Goal: Task Accomplishment & Management: Use online tool/utility

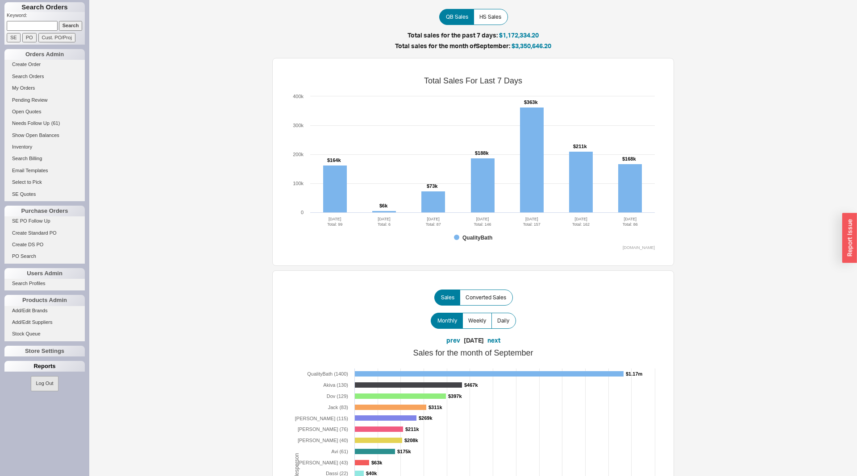
click at [47, 365] on div "Reports" at bounding box center [44, 366] width 80 height 11
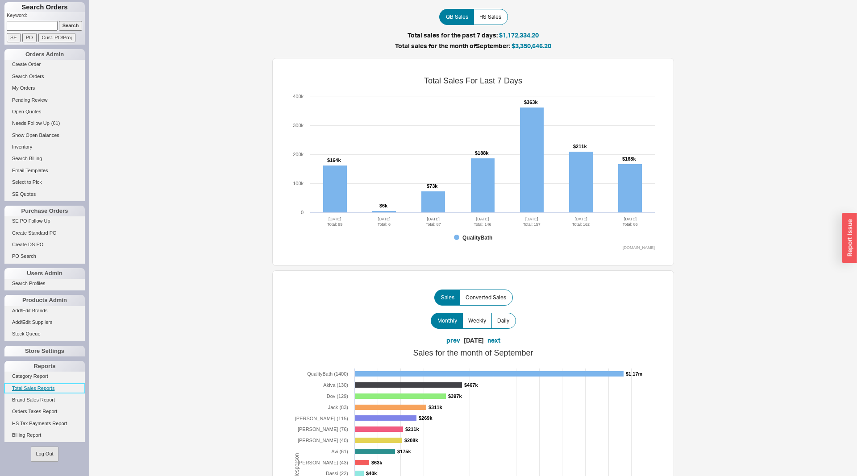
click at [40, 389] on link "Total Sales Reports" at bounding box center [44, 388] width 80 height 9
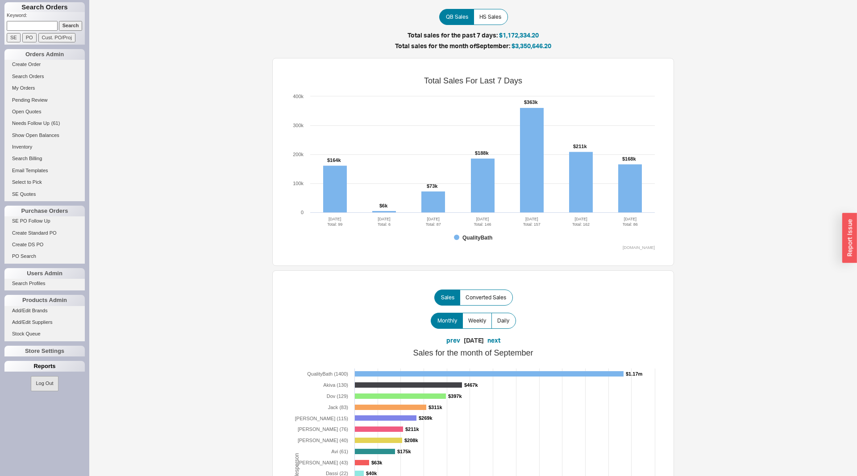
click at [41, 370] on div "Reports" at bounding box center [44, 366] width 80 height 11
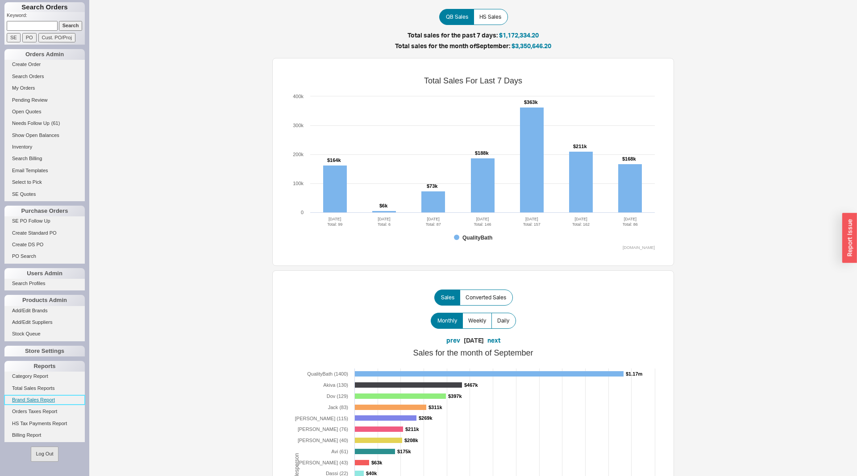
click at [45, 400] on link "Brand Sales Report" at bounding box center [44, 400] width 80 height 9
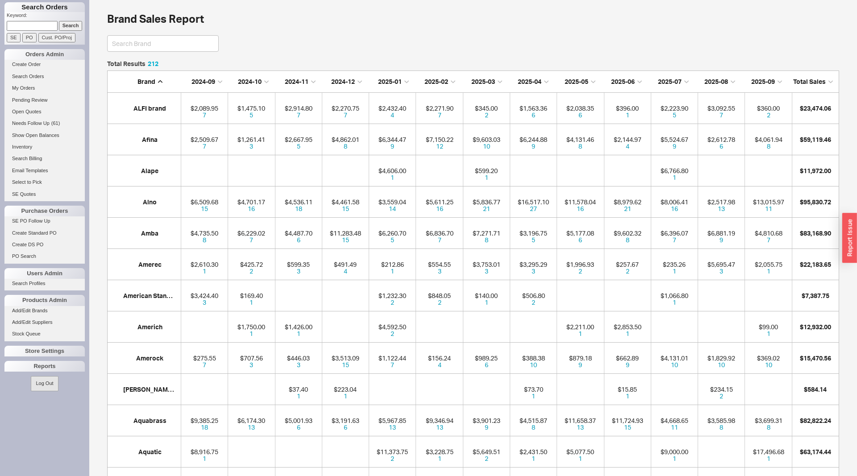
scroll to position [0, 0]
click at [175, 46] on input at bounding box center [163, 43] width 112 height 17
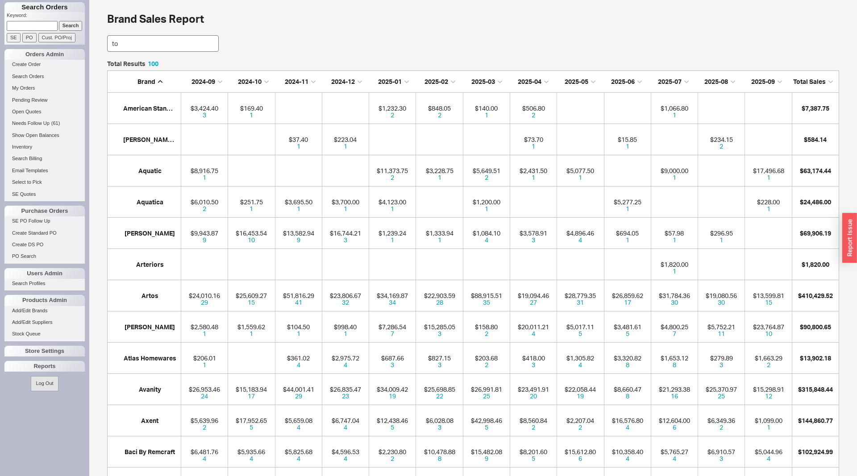
scroll to position [63, 732]
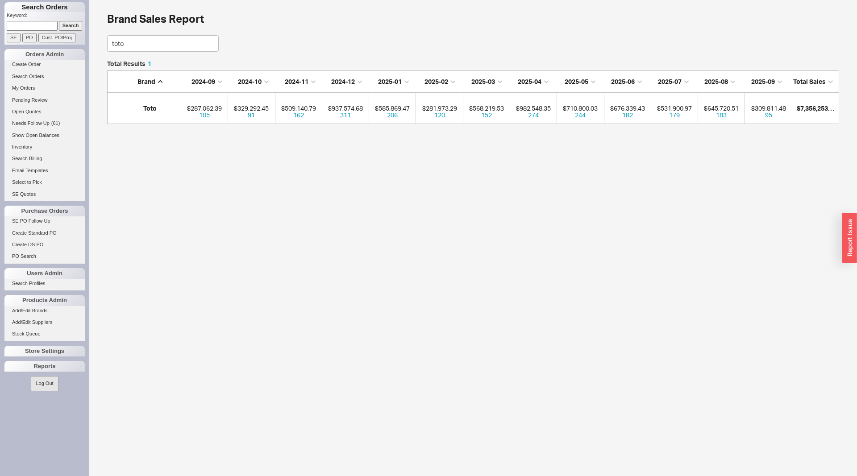
click at [179, 52] on div "Brand Sales Report toto Total Results 1 Brand 2024-09 2024-10 2024-11 2024-12 2…" at bounding box center [473, 66] width 732 height 115
click at [179, 49] on input "toto" at bounding box center [163, 43] width 112 height 17
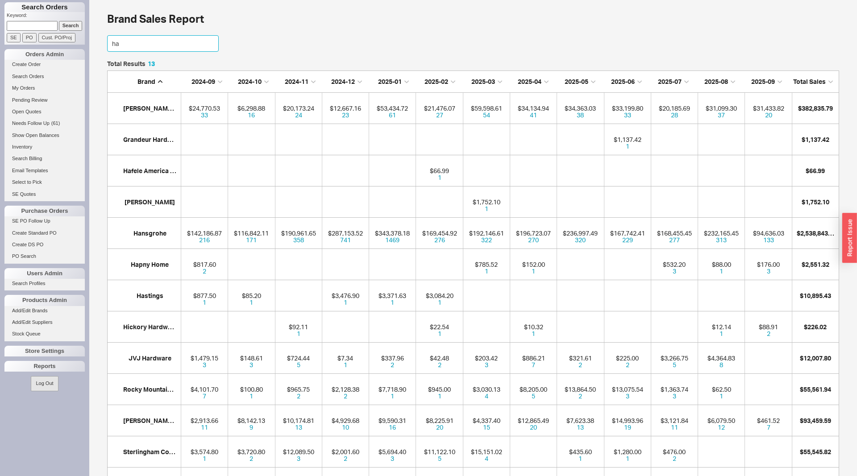
type input "h"
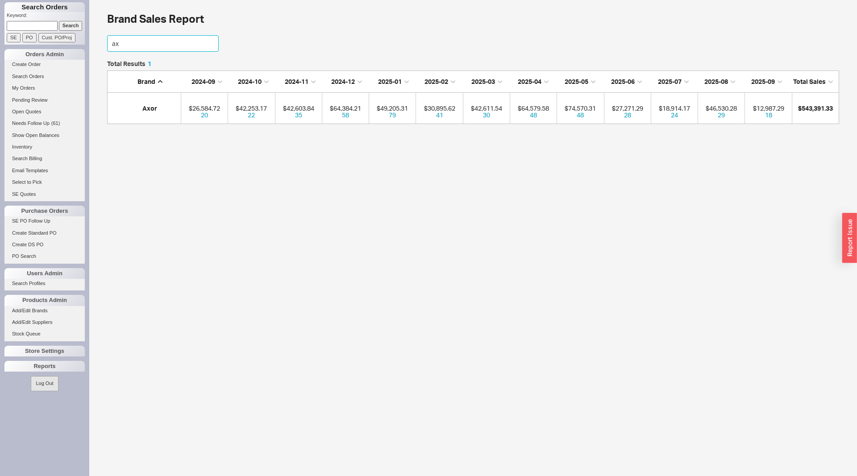
scroll to position [126, 732]
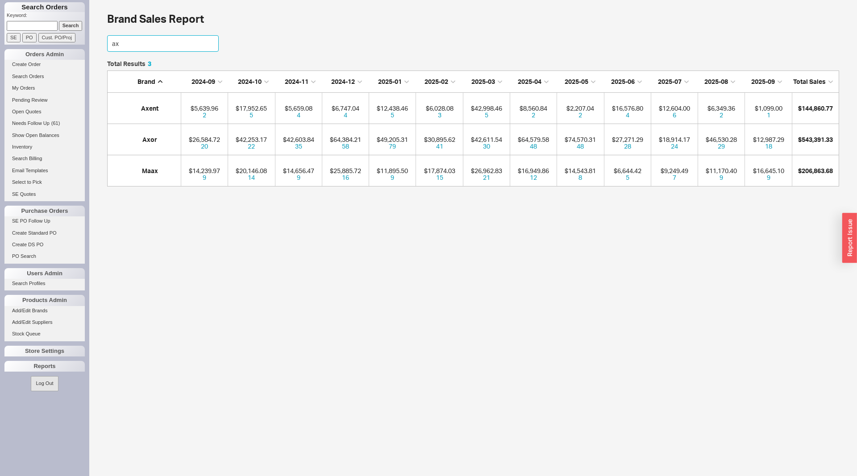
type input "a"
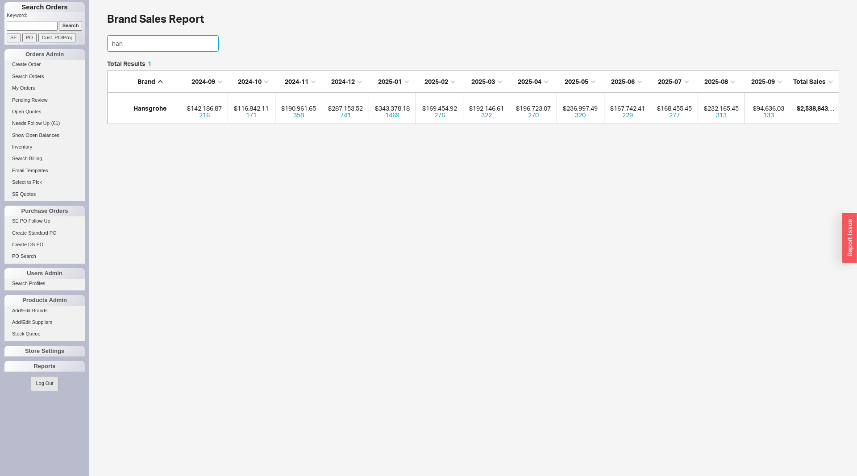
scroll to position [63, 732]
click at [121, 38] on input "hansgr" at bounding box center [163, 43] width 112 height 17
type input "graff"
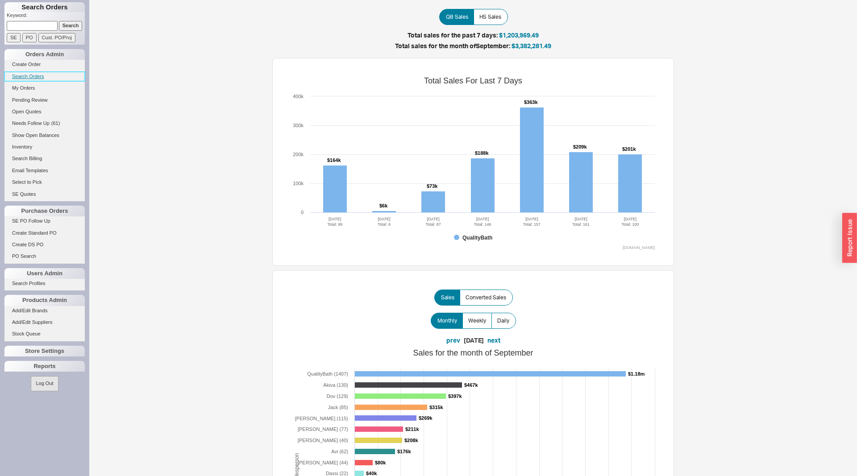
click at [32, 79] on link "Search Orders" at bounding box center [44, 76] width 80 height 9
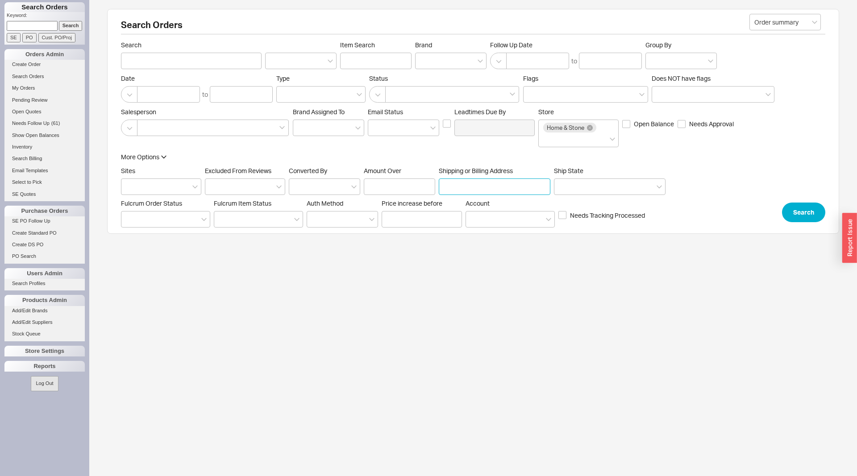
click at [482, 188] on input "Shipping or Billing Address" at bounding box center [495, 187] width 112 height 17
type input "4401"
click button "Search" at bounding box center [803, 213] width 43 height 20
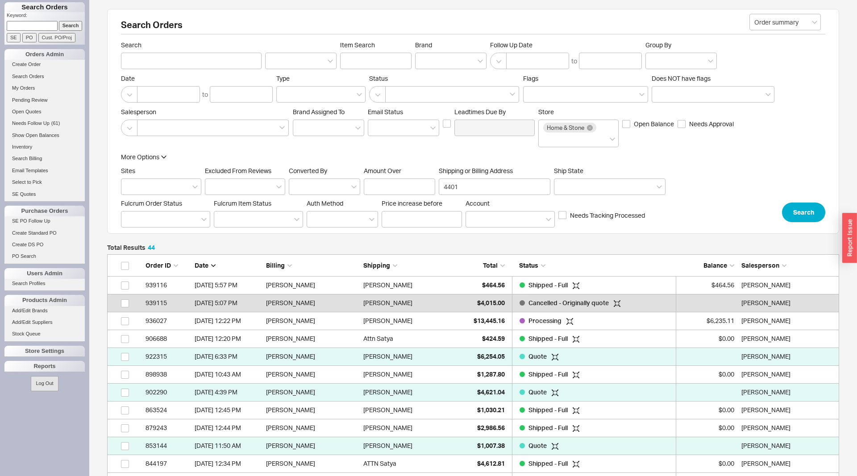
scroll to position [826, 732]
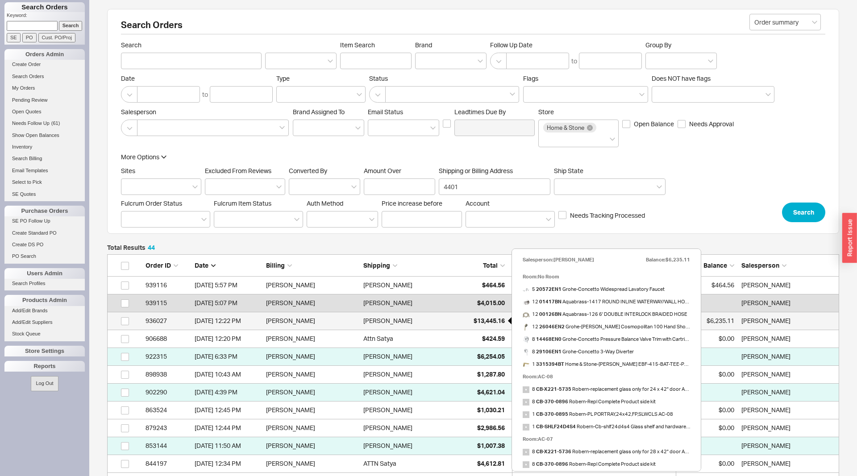
click at [461, 322] on div "$13,445.16" at bounding box center [482, 321] width 45 height 18
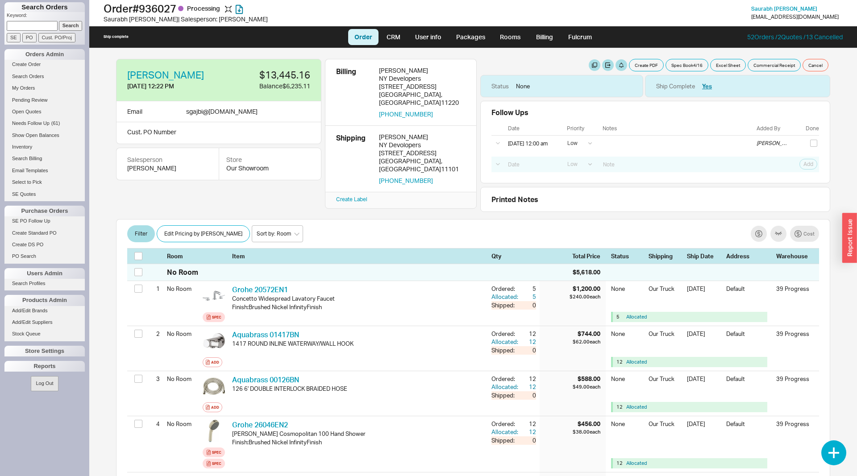
select select "LOW"
click at [646, 63] on button "Create PDF" at bounding box center [646, 65] width 35 height 13
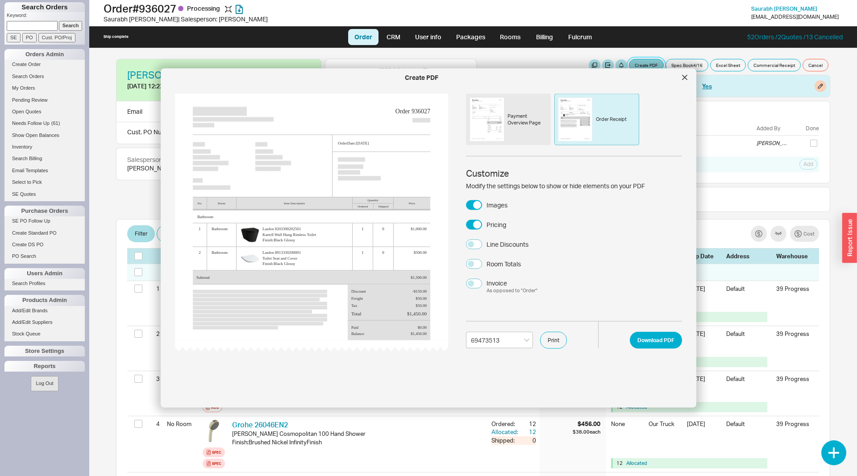
select select "69473513"
click at [650, 336] on button "Download PDF" at bounding box center [656, 340] width 52 height 17
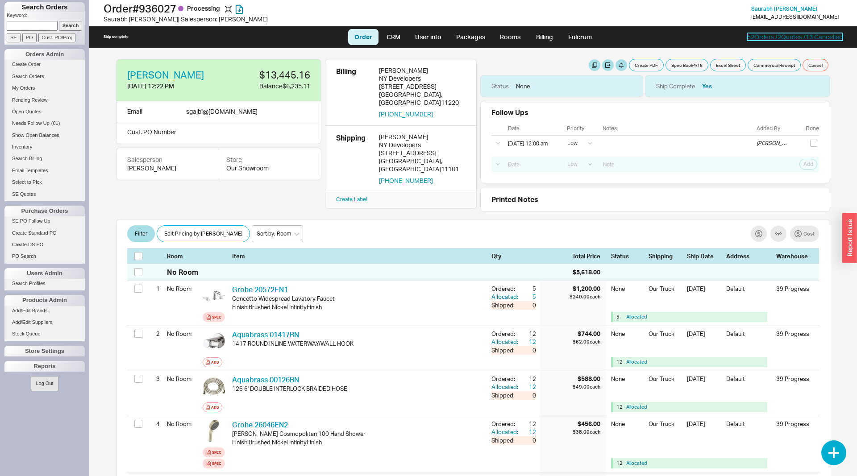
click at [747, 38] on link "52 Orders / 2 Quotes / 13 Cancelled" at bounding box center [795, 37] width 96 height 8
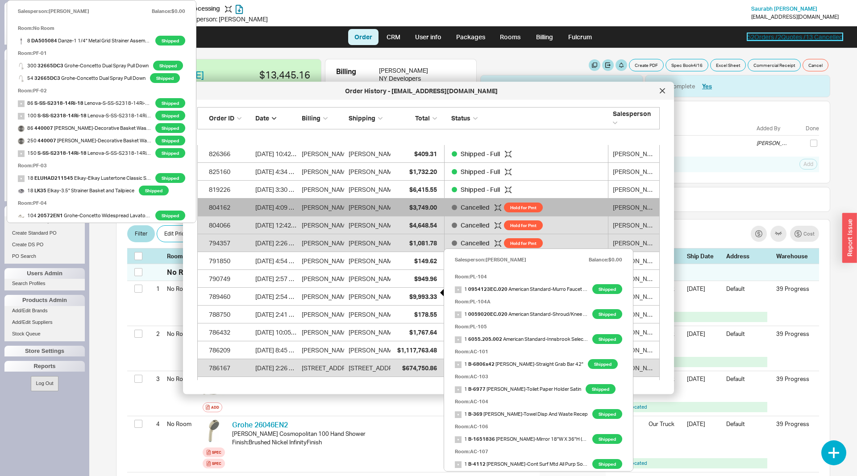
scroll to position [501, 0]
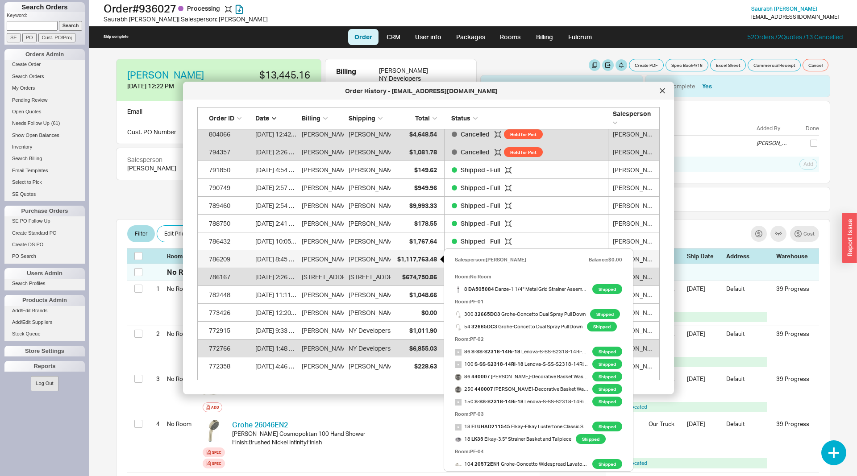
click at [404, 259] on span "$1,117,763.48" at bounding box center [417, 259] width 40 height 8
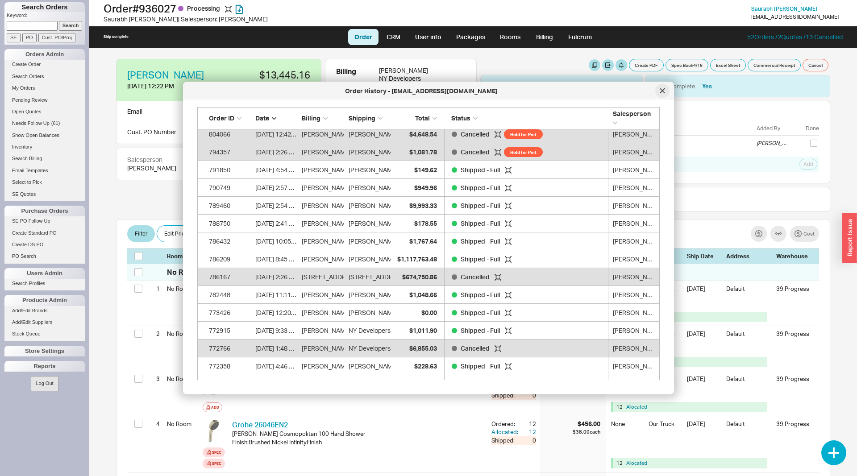
click at [659, 92] on div at bounding box center [662, 91] width 14 height 14
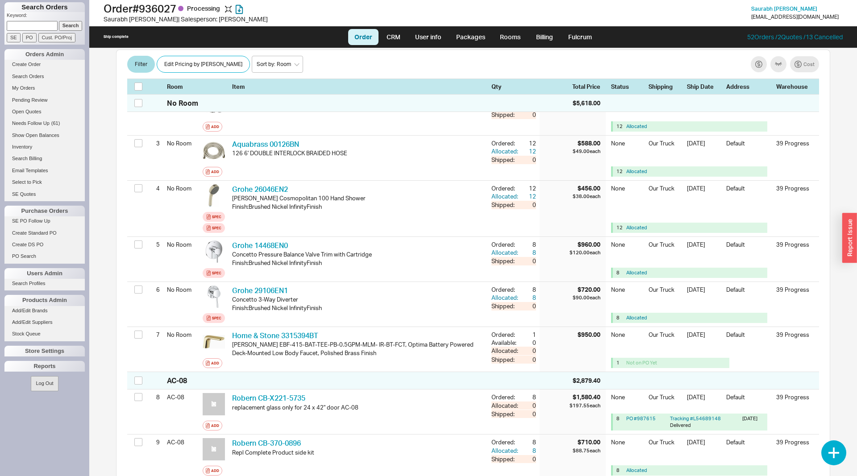
scroll to position [273, 0]
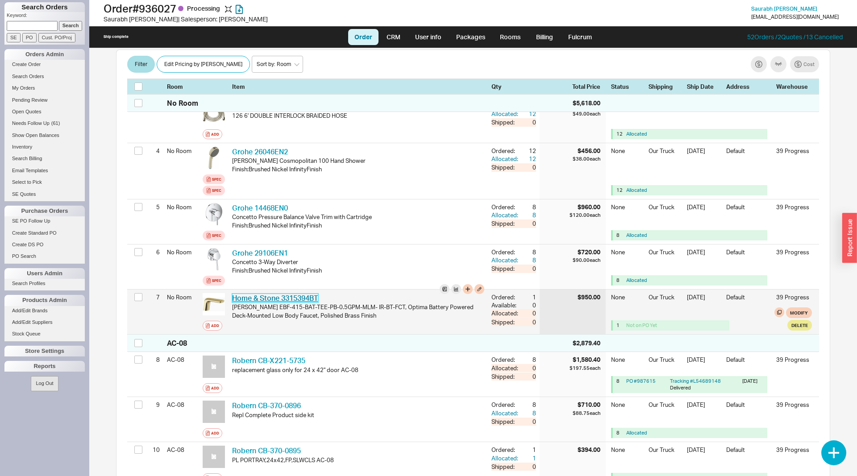
click at [303, 300] on link "Home & Stone 3315394BT" at bounding box center [275, 298] width 86 height 9
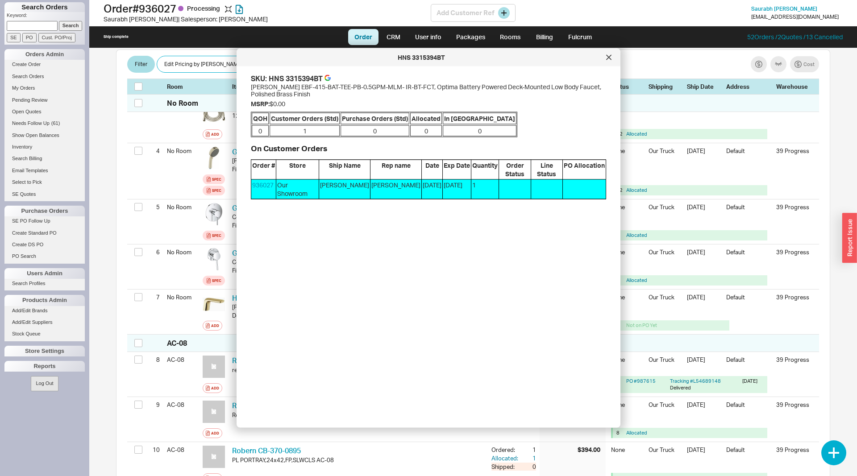
click at [156, 9] on h1 "Order # 936027 Processing" at bounding box center [267, 8] width 327 height 13
copy h1 "936027"
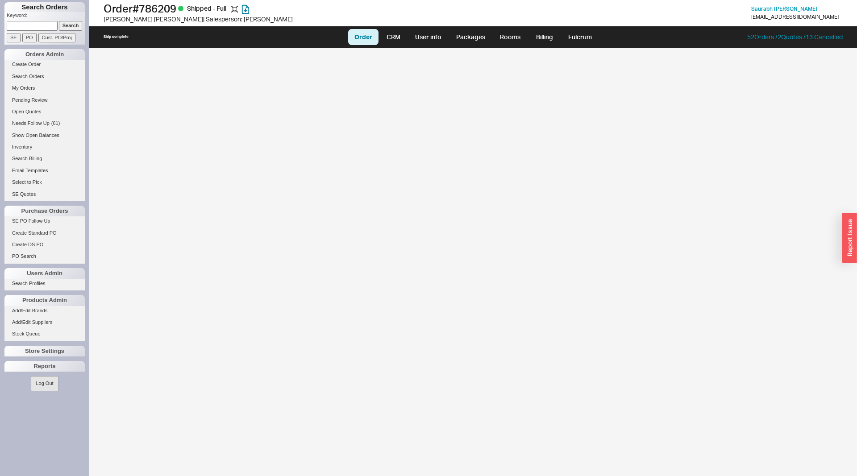
select select "LOW"
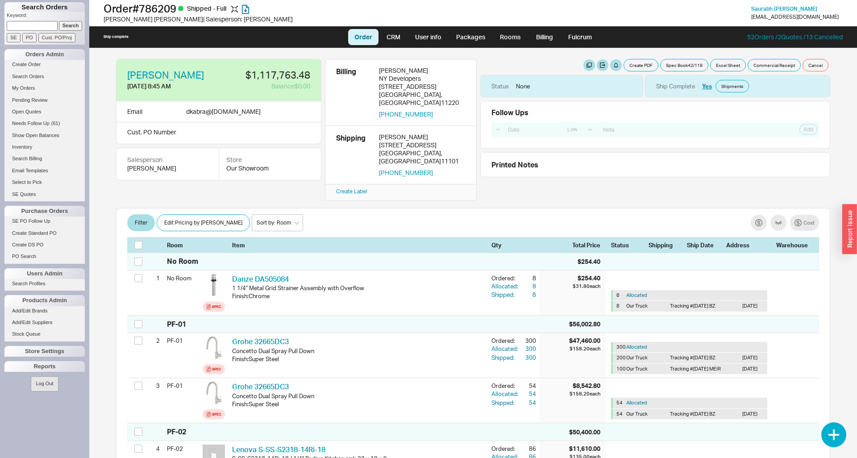
scroll to position [684, 0]
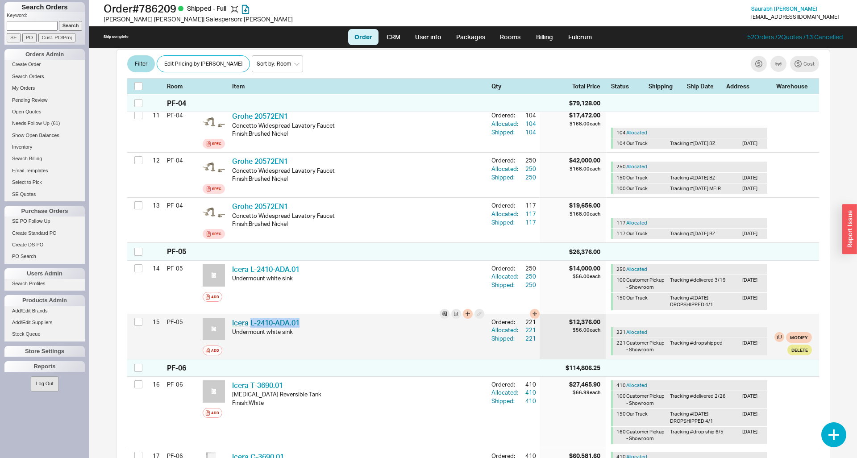
drag, startPoint x: 305, startPoint y: 305, endPoint x: 250, endPoint y: 305, distance: 54.5
click at [250, 318] on div "Icera L-2410-ADA.01 ICE L-2410-ADA.01" at bounding box center [358, 323] width 252 height 10
copy link "L-2410-ADA.01"
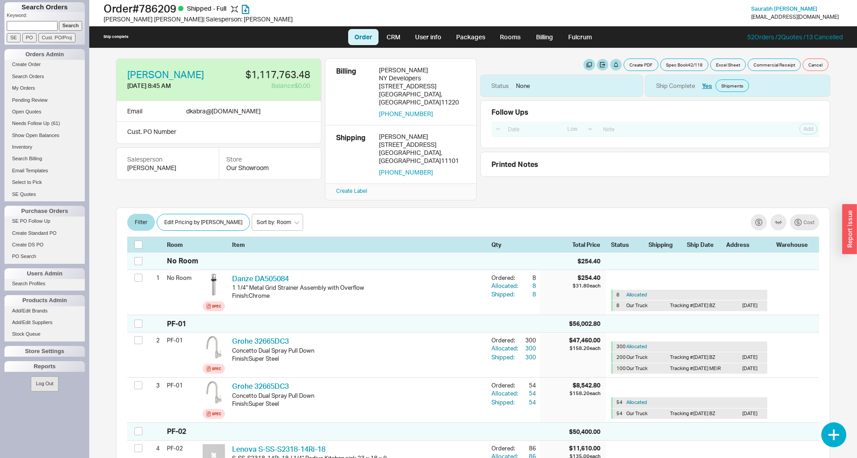
scroll to position [0, 0]
click at [208, 76] on button "button" at bounding box center [213, 75] width 10 height 10
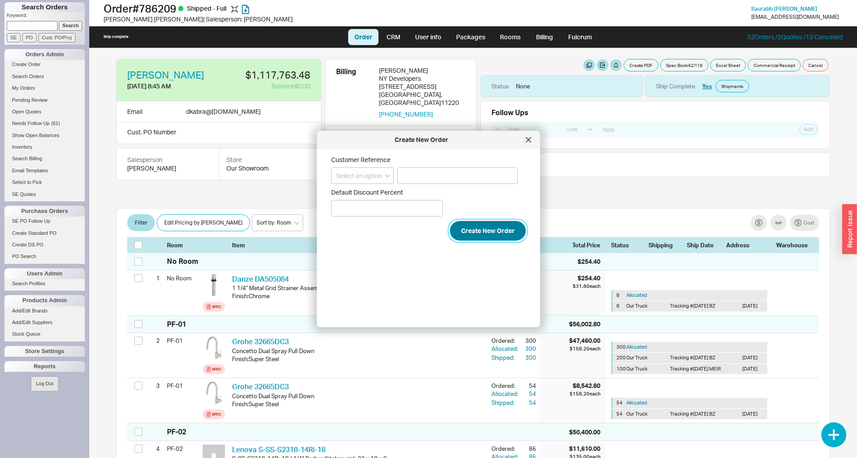
click at [471, 237] on button "Create New Order" at bounding box center [488, 231] width 76 height 20
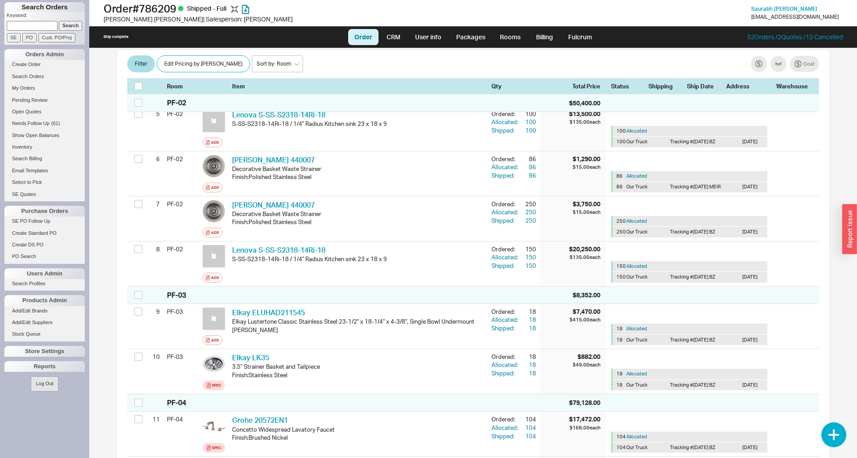
scroll to position [319, 0]
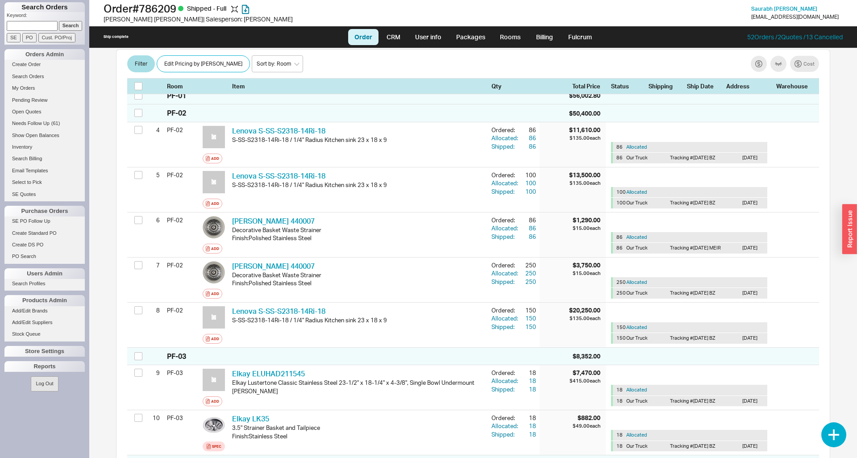
click at [31, 26] on input at bounding box center [32, 25] width 51 height 9
type input "936027"
click at [59, 21] on input "Search" at bounding box center [71, 25] width 24 height 9
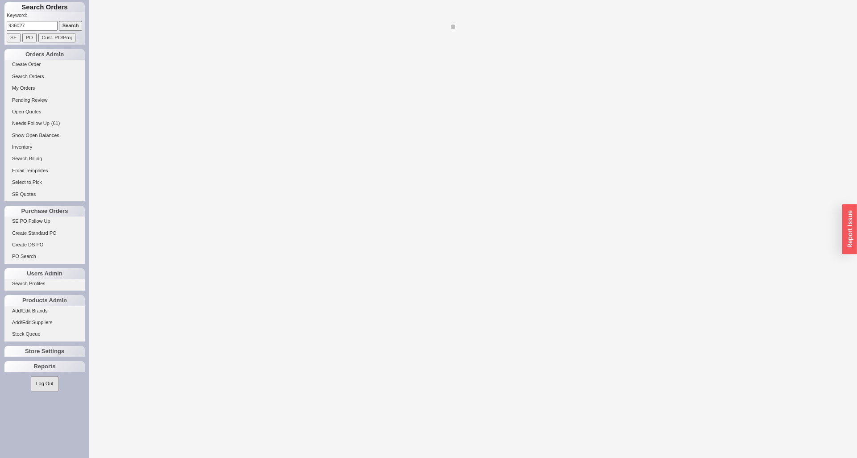
select select "LOW"
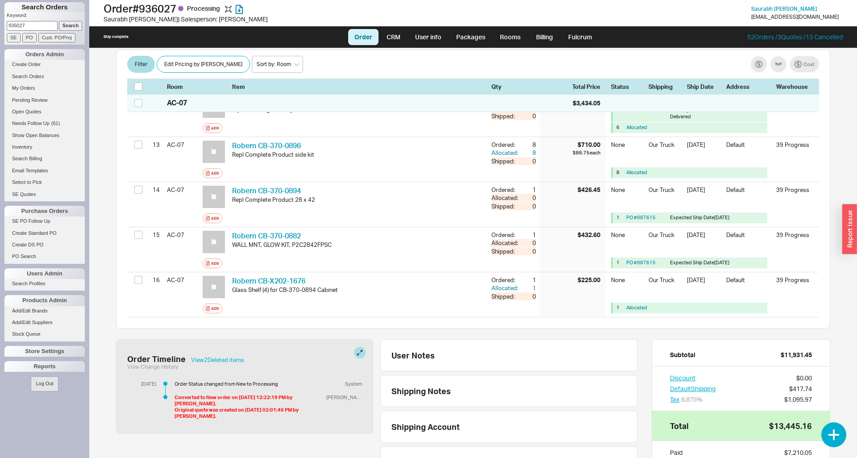
scroll to position [809, 0]
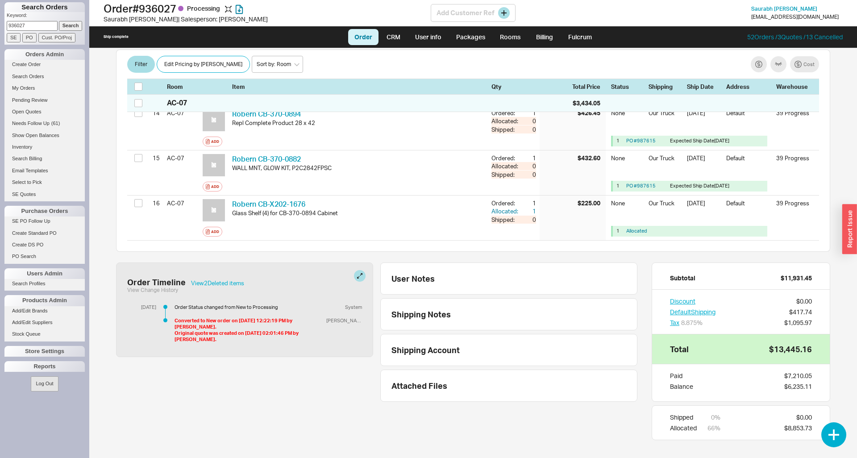
click at [158, 8] on h1 "Order # 936027 Processing" at bounding box center [267, 8] width 327 height 13
copy h1 "936027"
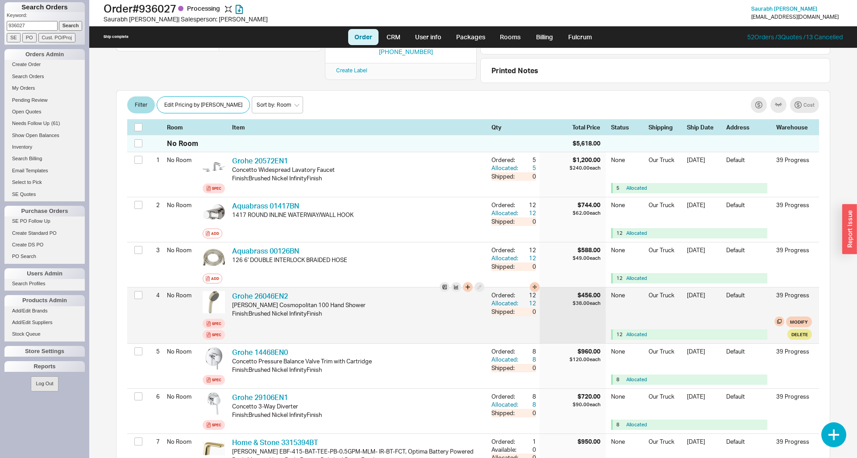
scroll to position [125, 0]
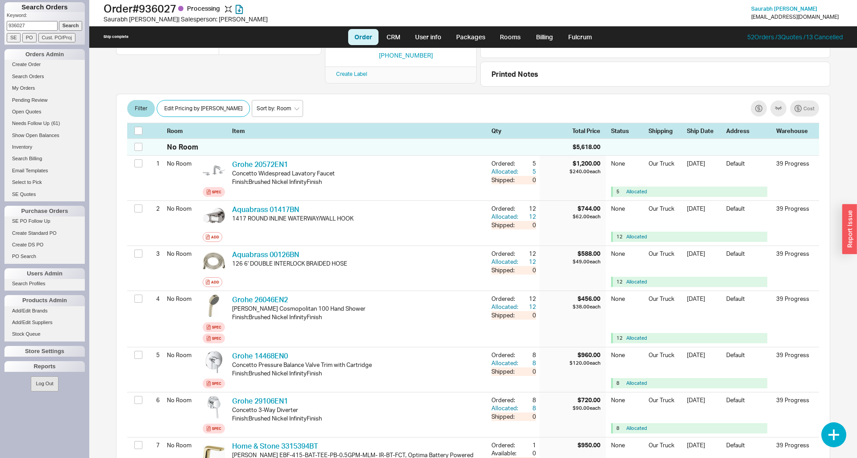
click at [41, 26] on input "936027" at bounding box center [32, 25] width 51 height 9
paste input "20781"
type input "920781"
click at [68, 25] on input "Search" at bounding box center [71, 25] width 24 height 9
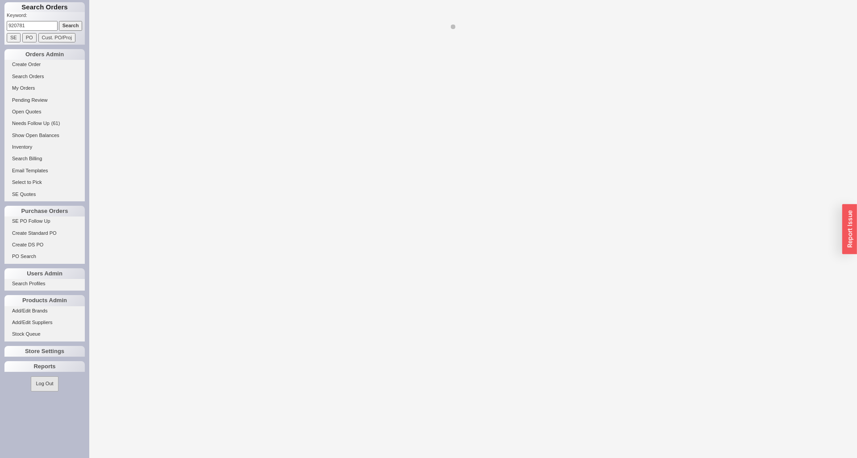
select select "LOW"
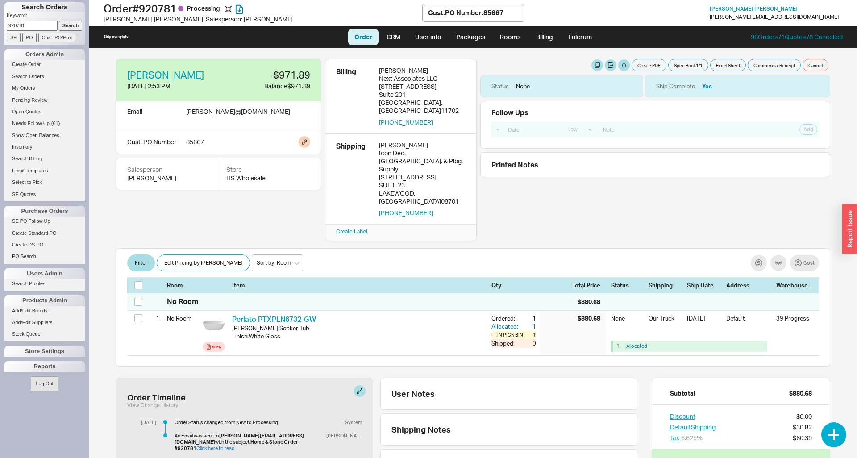
click at [200, 138] on div "85667" at bounding box center [238, 142] width 105 height 9
copy div "85667"
click at [45, 26] on input "920781" at bounding box center [32, 25] width 51 height 9
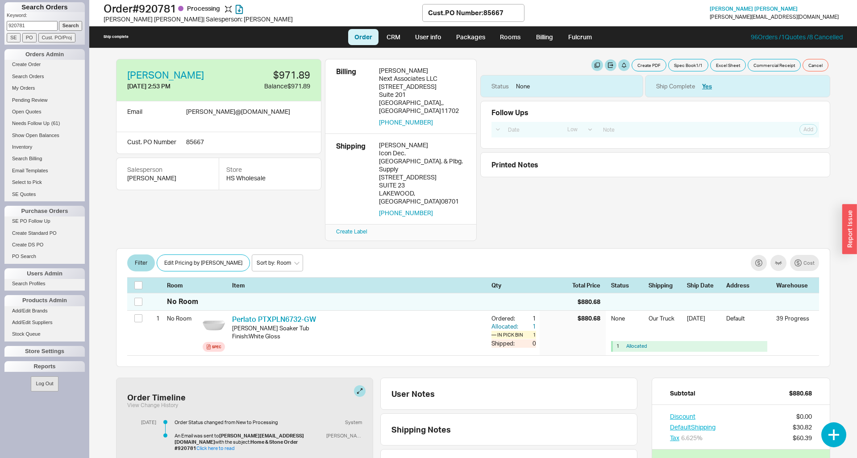
paste input "02109"
type input "902109"
click at [70, 27] on input "Search" at bounding box center [71, 25] width 24 height 9
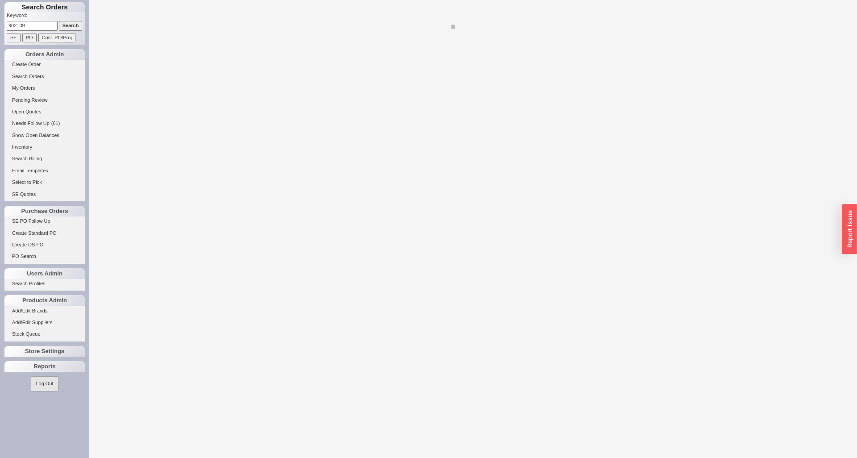
select select "LOW"
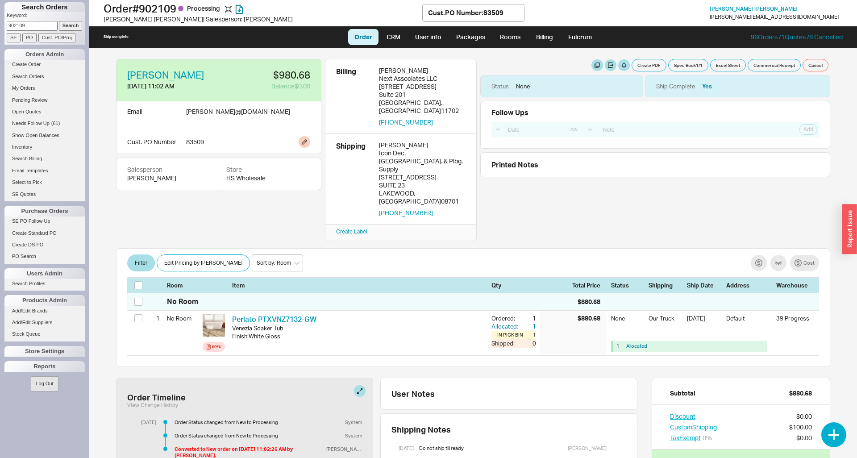
click at [192, 138] on div "83509" at bounding box center [238, 142] width 105 height 9
copy div "83509"
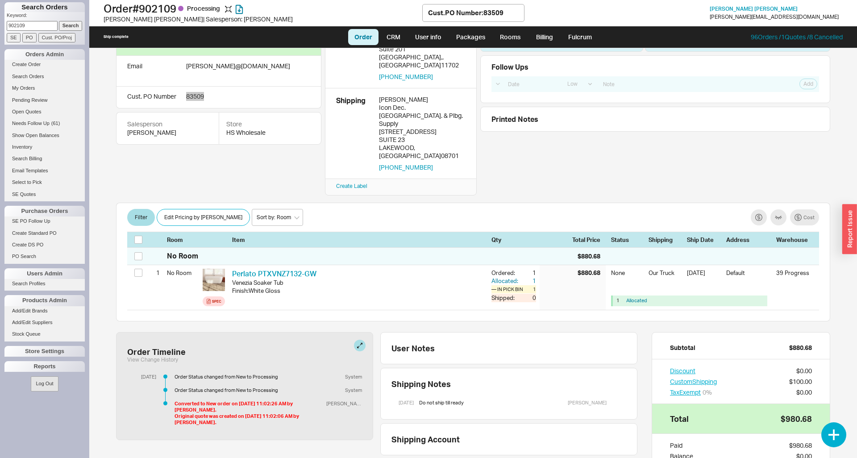
scroll to position [91, 0]
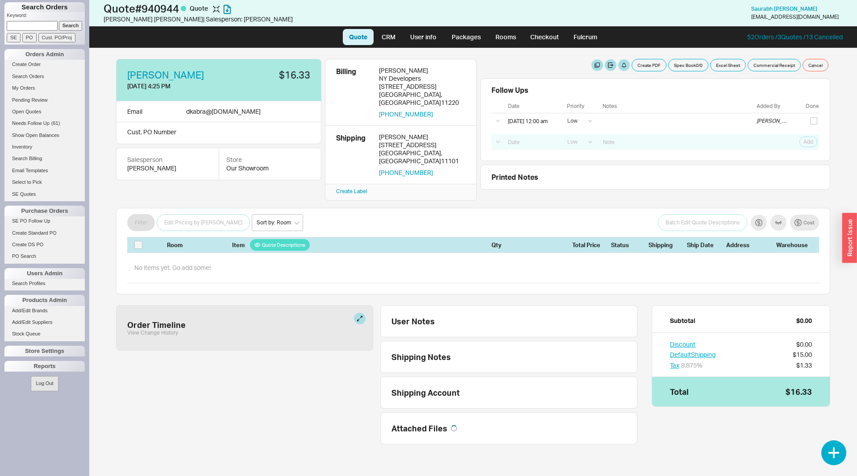
select select "LOW"
click at [825, 450] on button "button" at bounding box center [834, 453] width 25 height 25
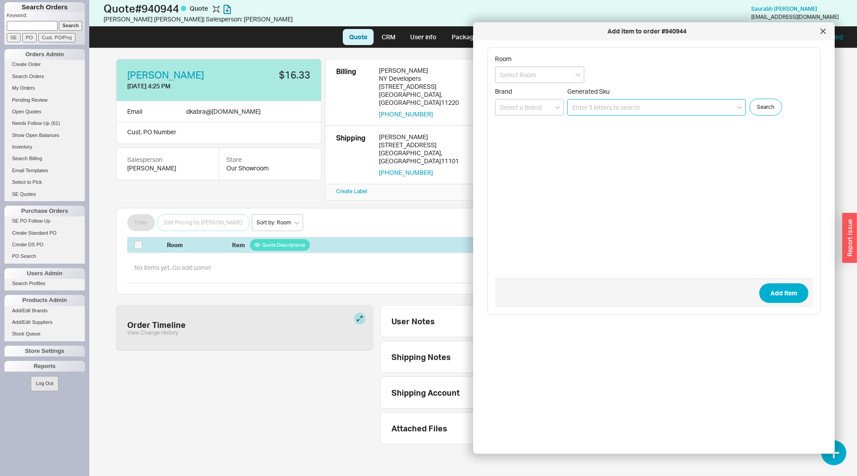
click at [593, 105] on input at bounding box center [656, 107] width 179 height 17
paste input "L-2410-ADA.01"
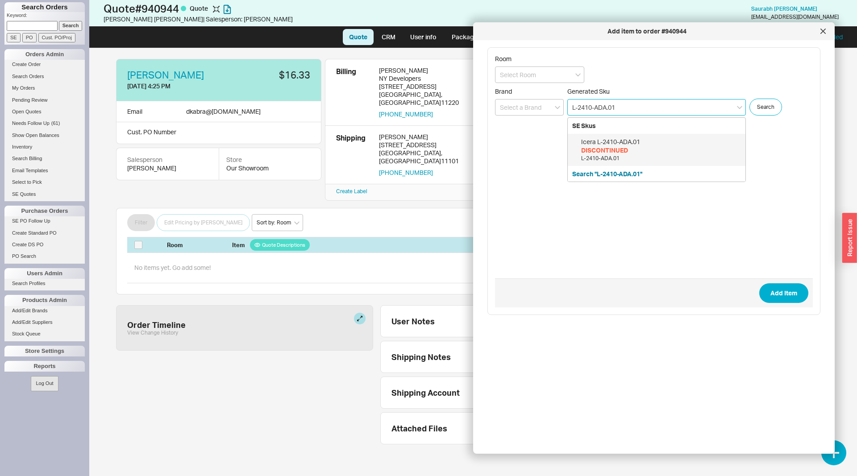
click at [624, 146] on div "DISCONTINUED" at bounding box center [661, 150] width 160 height 9
type input "L-2410-ADA.01"
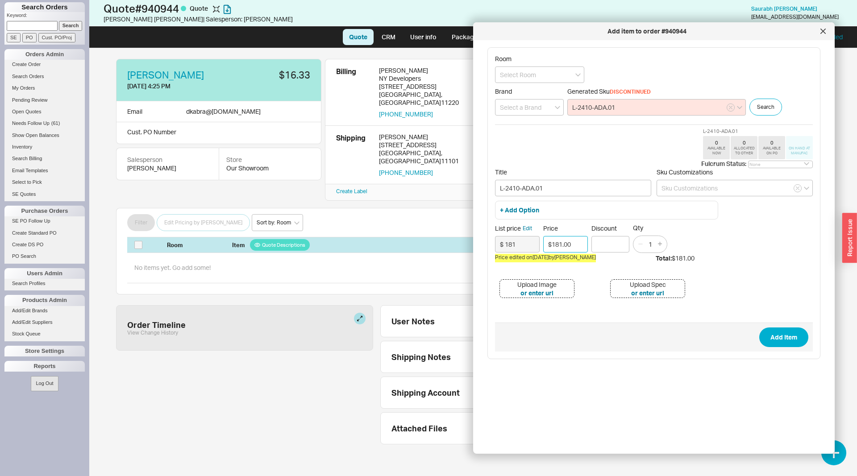
click at [562, 245] on input "$181.00" at bounding box center [565, 244] width 45 height 17
type input "$89.00"
click at [662, 242] on button "button" at bounding box center [660, 244] width 10 height 10
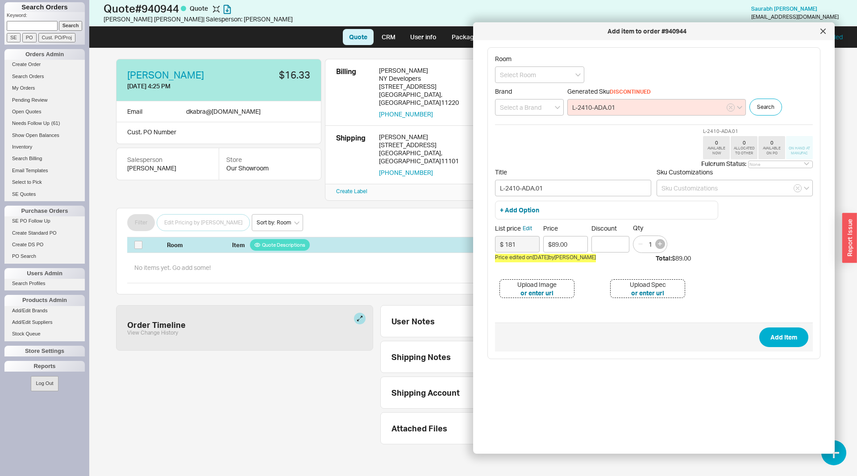
type input "2"
click at [780, 342] on button "Add Item" at bounding box center [783, 338] width 49 height 20
type input "L-2410-ADA.01"
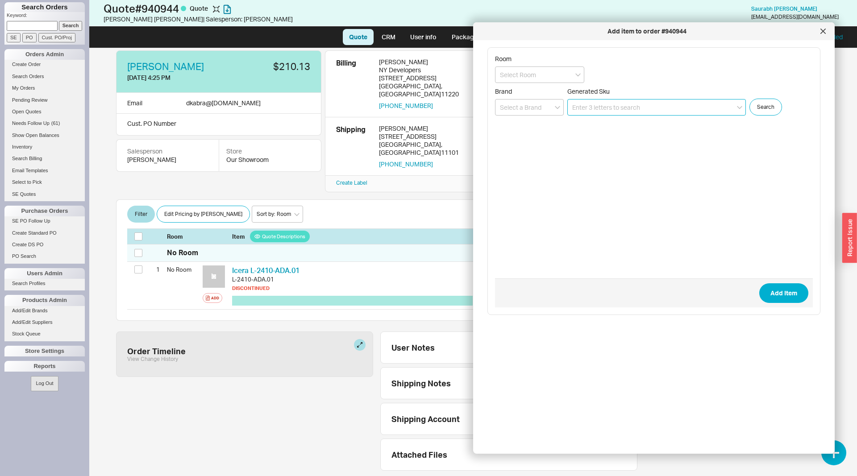
scroll to position [9, 0]
click at [821, 29] on icon at bounding box center [823, 31] width 5 height 5
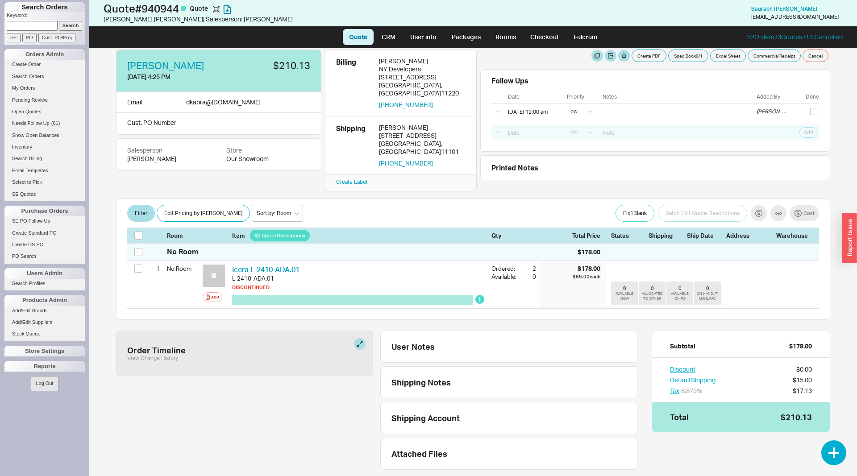
scroll to position [0, 0]
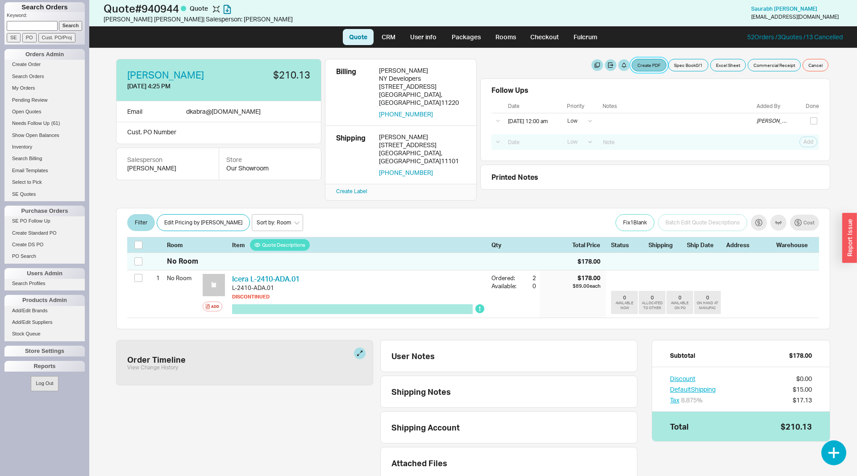
click at [636, 63] on button "Create PDF" at bounding box center [649, 65] width 35 height 13
select select "69473513"
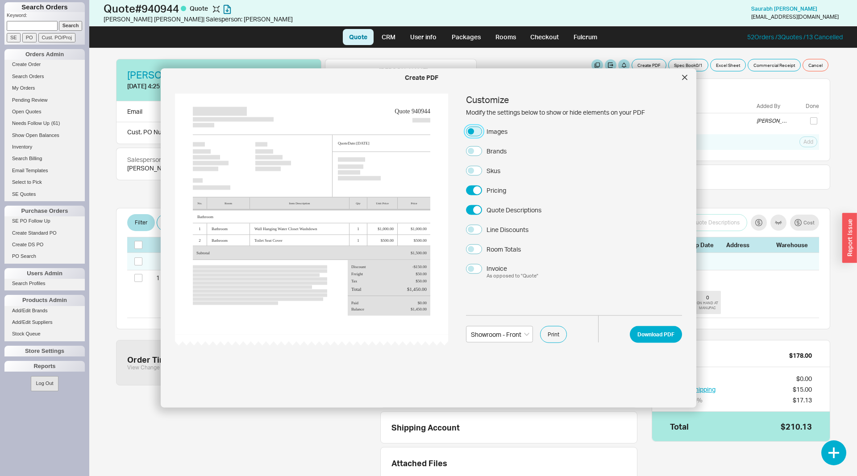
click at [478, 131] on button "Images" at bounding box center [474, 131] width 16 height 10
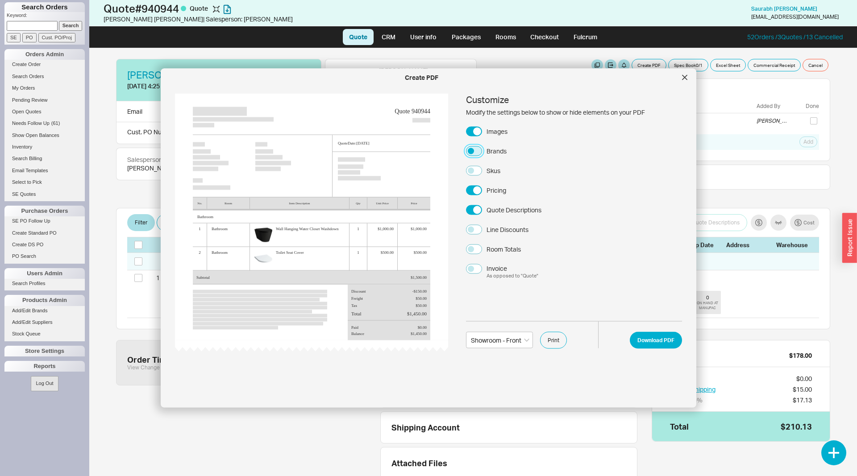
click at [475, 153] on button "Brands" at bounding box center [474, 151] width 16 height 10
click at [475, 171] on button "Skus" at bounding box center [474, 171] width 16 height 10
click at [648, 338] on button "Download PDF" at bounding box center [656, 340] width 52 height 17
